Goal: Transaction & Acquisition: Book appointment/travel/reservation

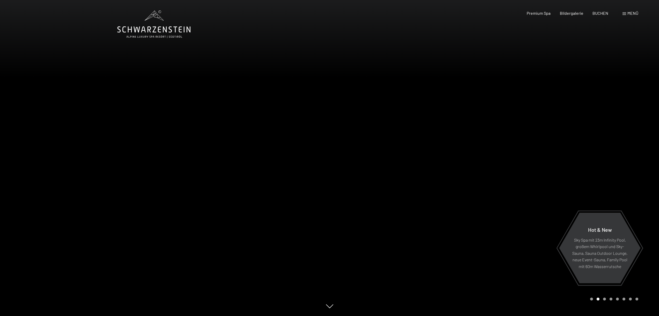
click at [631, 13] on span "Menü" at bounding box center [633, 13] width 11 height 5
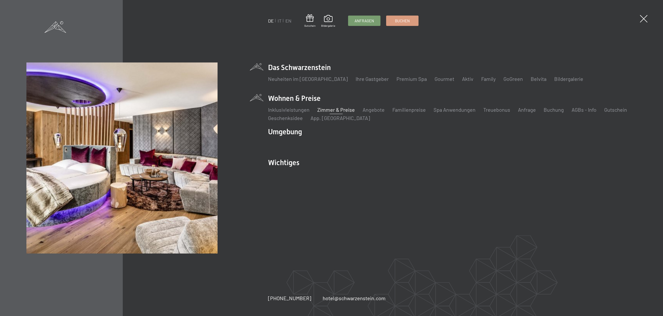
click at [337, 108] on link "Zimmer & Preise" at bounding box center [336, 109] width 38 height 6
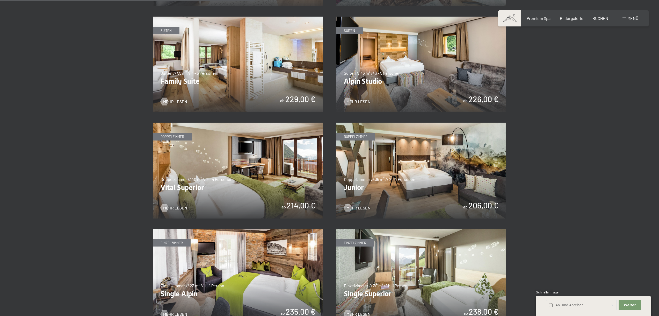
scroll to position [647, 0]
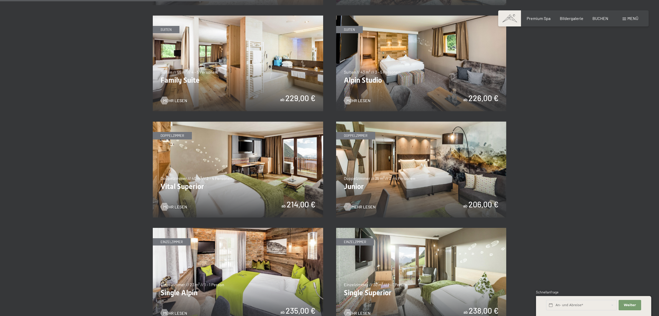
click at [356, 204] on span "Mehr Lesen" at bounding box center [364, 207] width 24 height 6
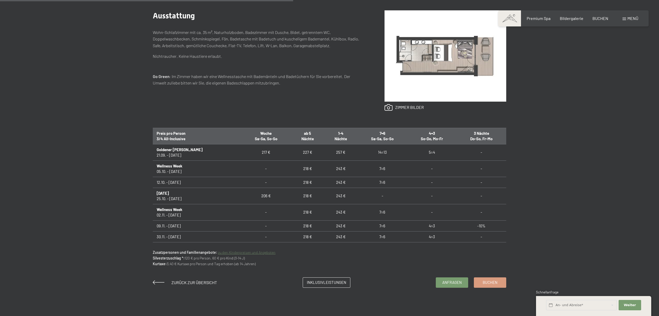
click at [629, 17] on span "Menü" at bounding box center [633, 18] width 11 height 5
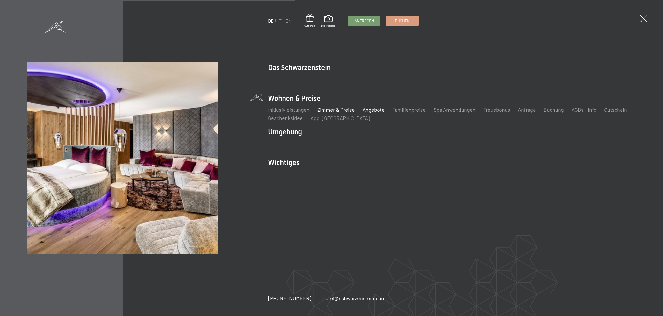
click at [369, 110] on link "Angebote" at bounding box center [374, 109] width 22 height 6
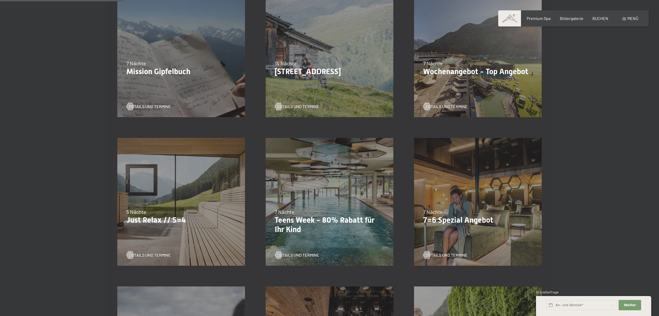
scroll to position [207, 0]
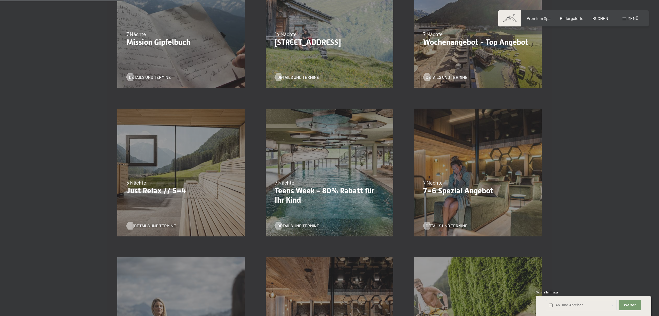
click at [145, 225] on span "Details und Termine" at bounding box center [155, 226] width 42 height 6
